Goal: Task Accomplishment & Management: Manage account settings

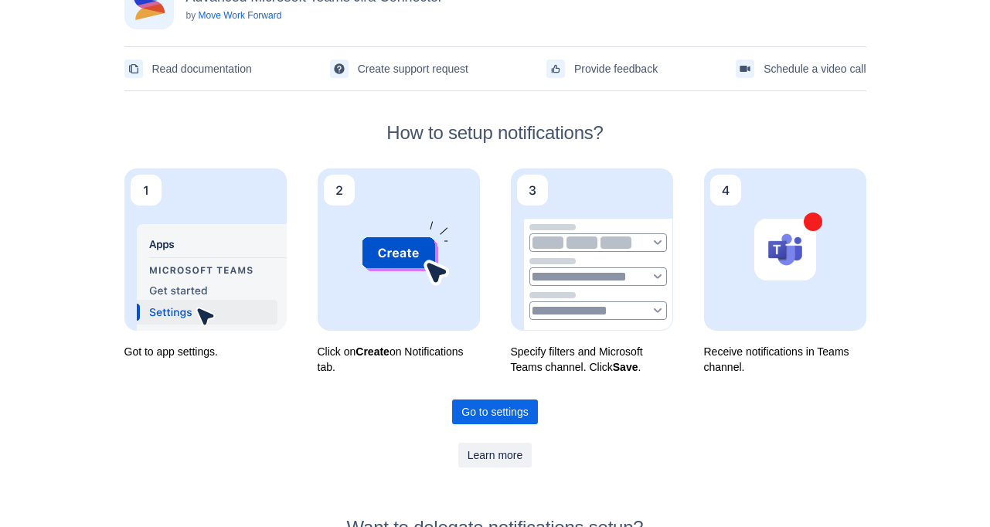
scroll to position [43, 0]
click at [492, 414] on span "Go to settings" at bounding box center [495, 412] width 66 height 25
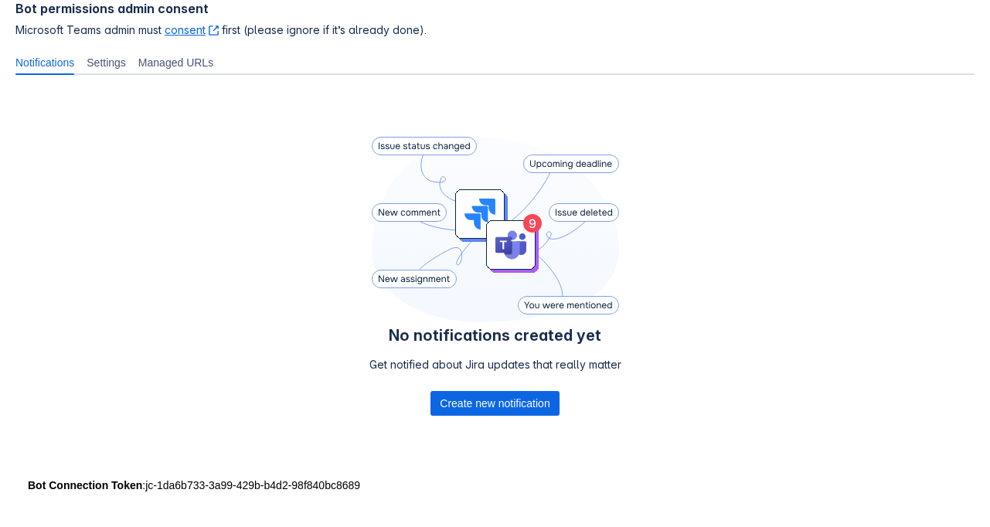
scroll to position [230, 0]
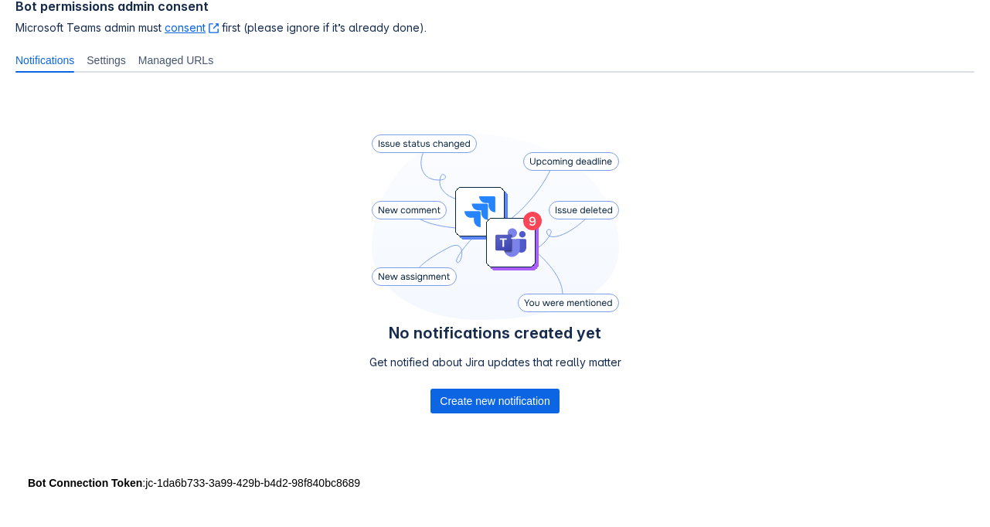
click at [499, 299] on icon at bounding box center [495, 228] width 247 height 186
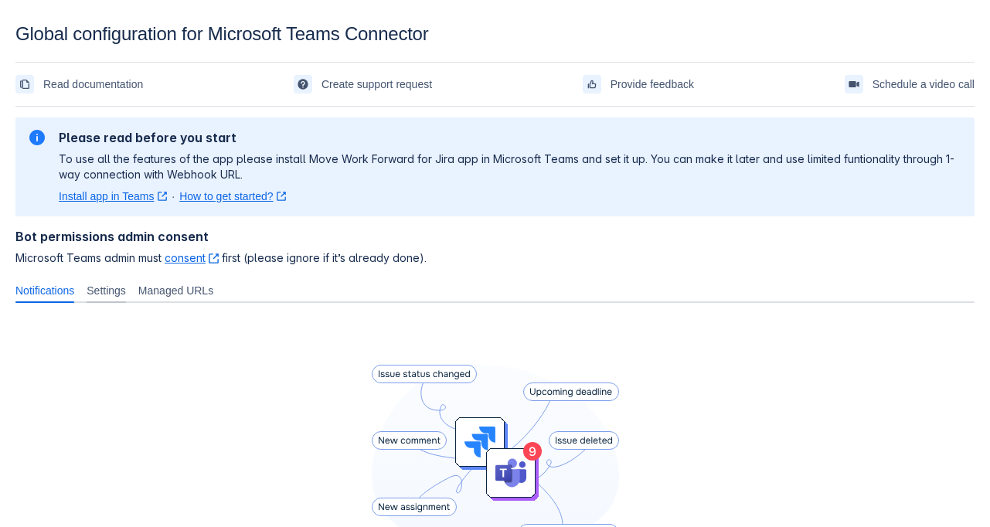
click at [107, 291] on span "Settings" at bounding box center [106, 290] width 39 height 15
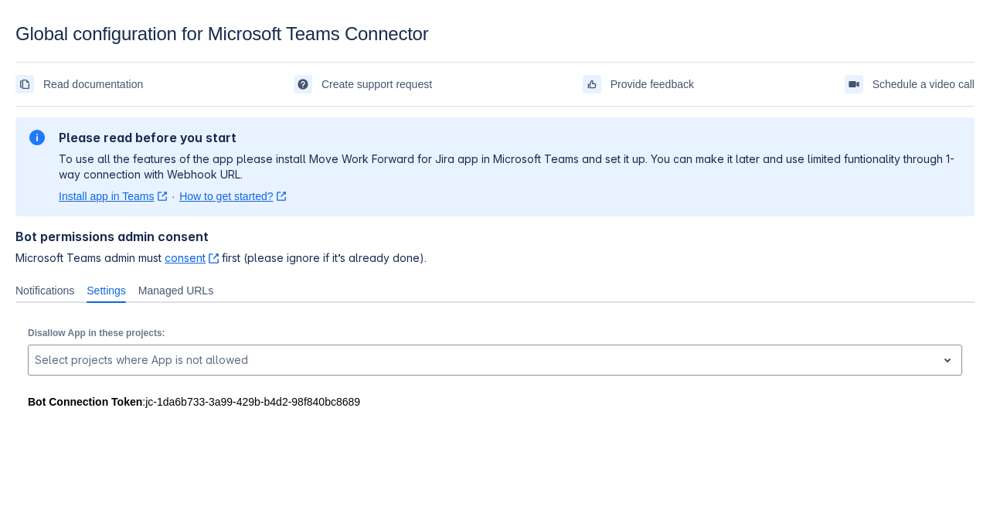
scroll to position [23, 0]
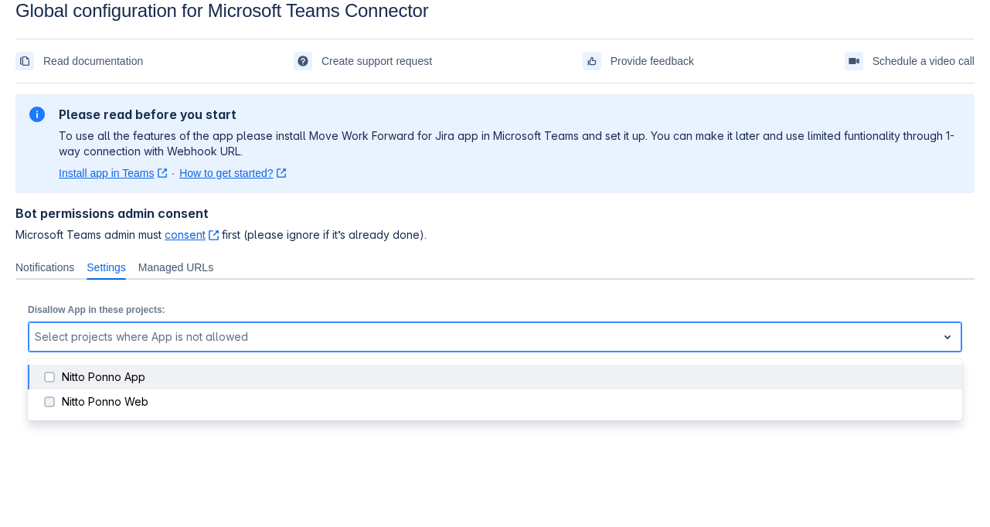
click at [476, 347] on div "Select projects where App is not allowed" at bounding box center [483, 337] width 908 height 25
click at [49, 376] on span at bounding box center [49, 377] width 19 height 19
click at [53, 378] on span at bounding box center [49, 377] width 19 height 19
click at [108, 378] on div "Nitto Ponno App" at bounding box center [507, 377] width 891 height 15
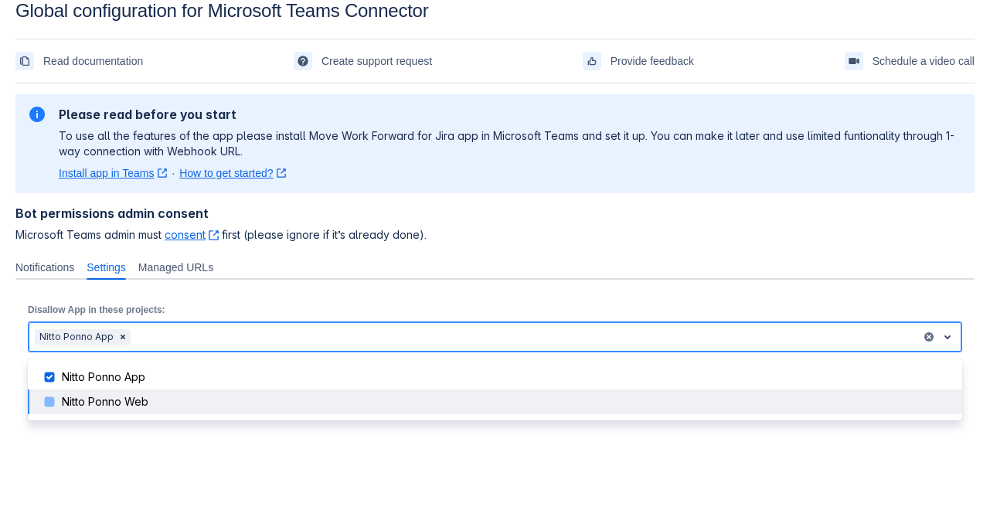
click at [93, 398] on div "Nitto Ponno Web" at bounding box center [507, 401] width 891 height 15
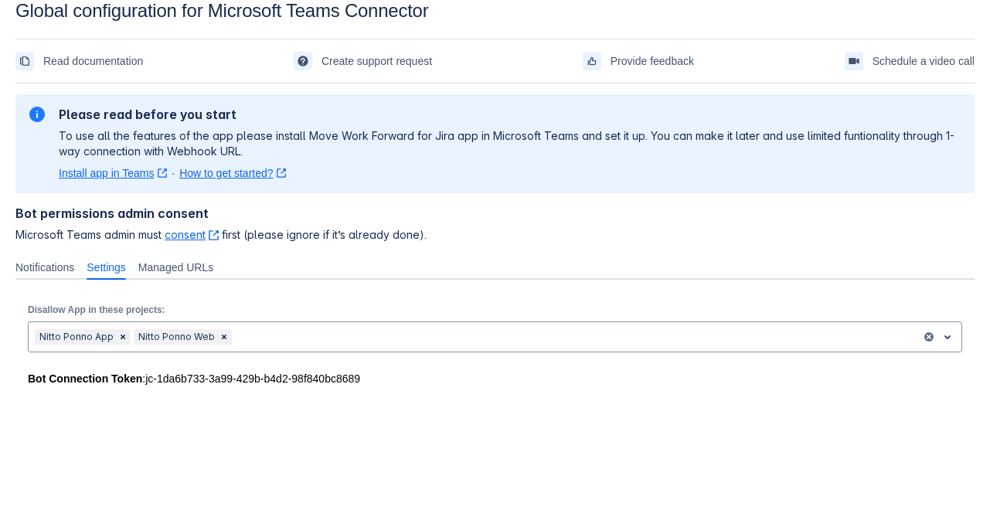
click at [135, 471] on body "Global configuration for Microsoft Teams Connector Read documentation Create su…" at bounding box center [495, 263] width 990 height 527
